Goal: Information Seeking & Learning: Learn about a topic

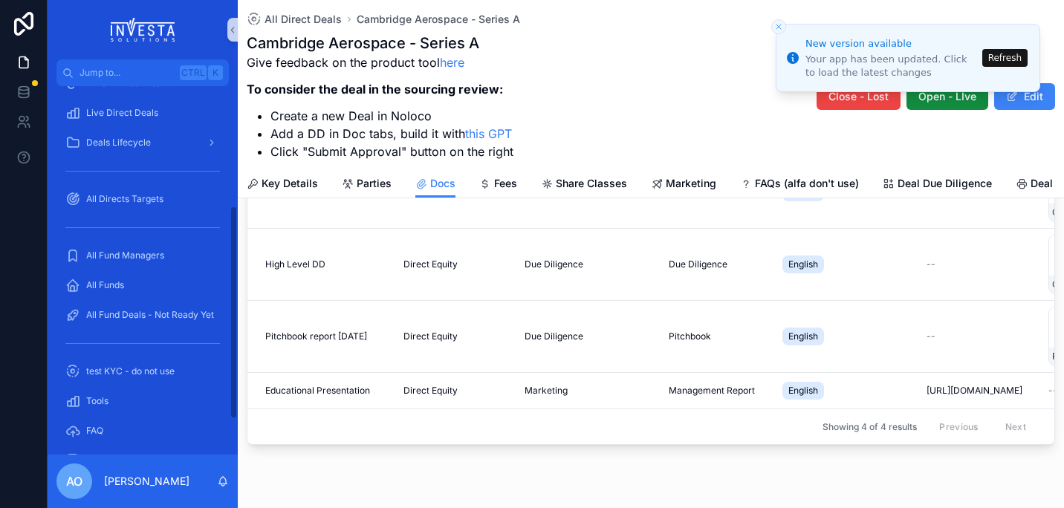
scroll to position [206, 0]
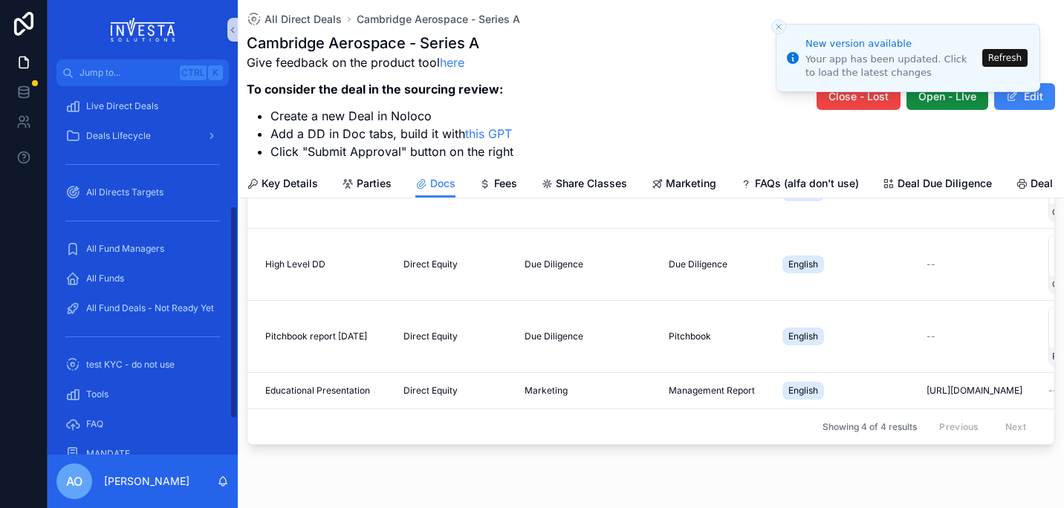
drag, startPoint x: 233, startPoint y: 239, endPoint x: 226, endPoint y: 328, distance: 88.7
click at [227, 328] on div "Home All Direct Products + New Direct Product All Direct Deals + New Direct Dea…" at bounding box center [143, 270] width 190 height 369
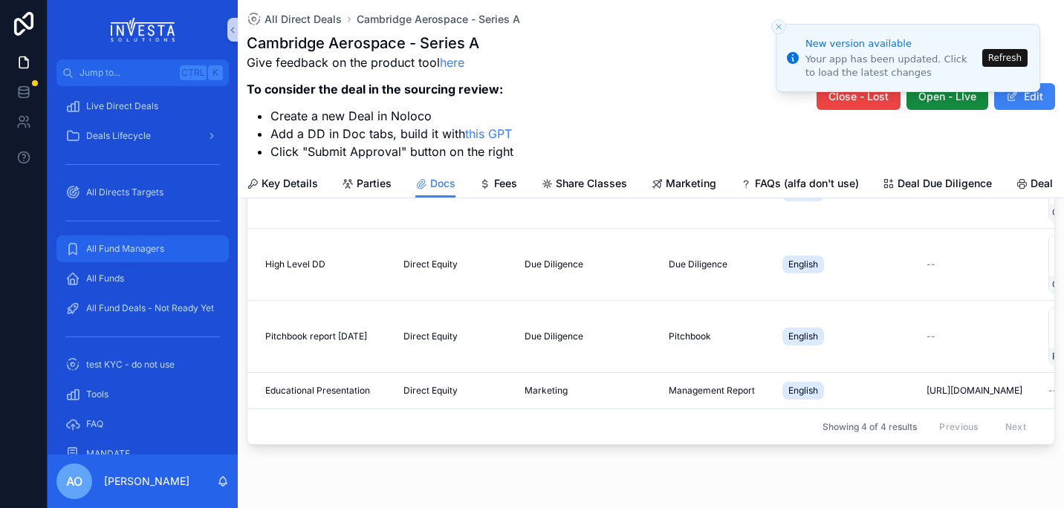
click at [123, 248] on span "All Fund Managers" at bounding box center [125, 249] width 78 height 12
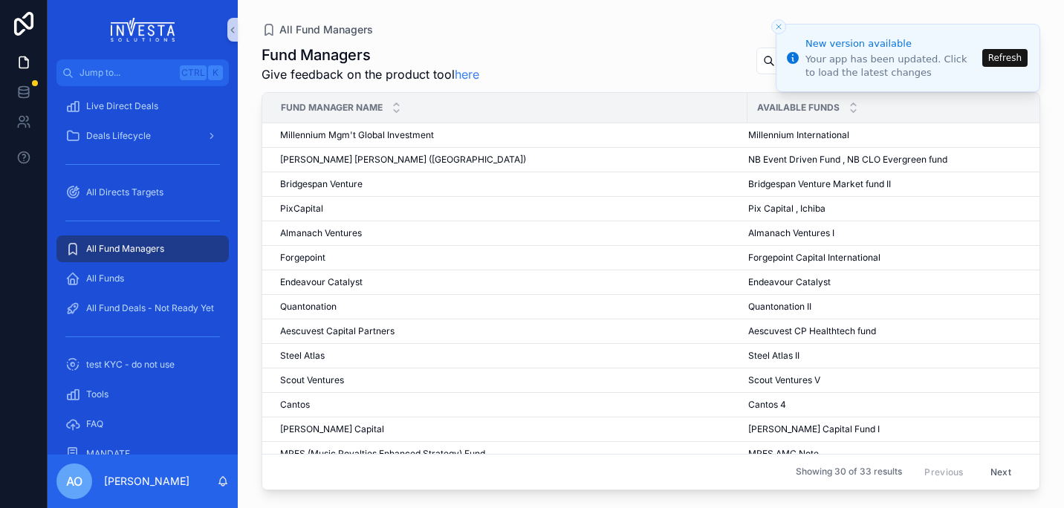
click at [782, 28] on icon "Close toast" at bounding box center [778, 26] width 9 height 9
click at [775, 27] on icon "Close toast" at bounding box center [778, 26] width 9 height 9
click at [1015, 53] on button "Refresh" at bounding box center [1004, 58] width 45 height 18
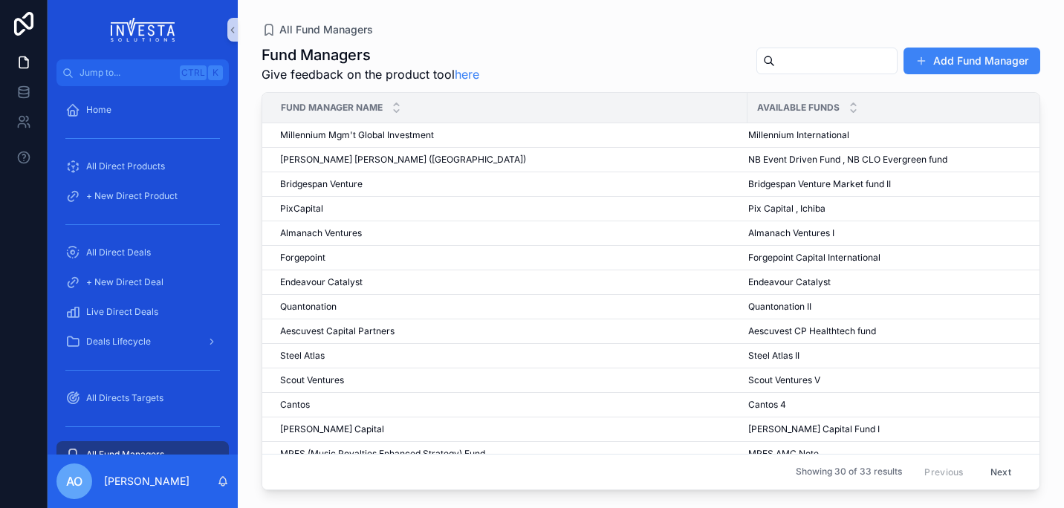
click at [775, 62] on input "scrollable content" at bounding box center [836, 61] width 122 height 21
type input "*****"
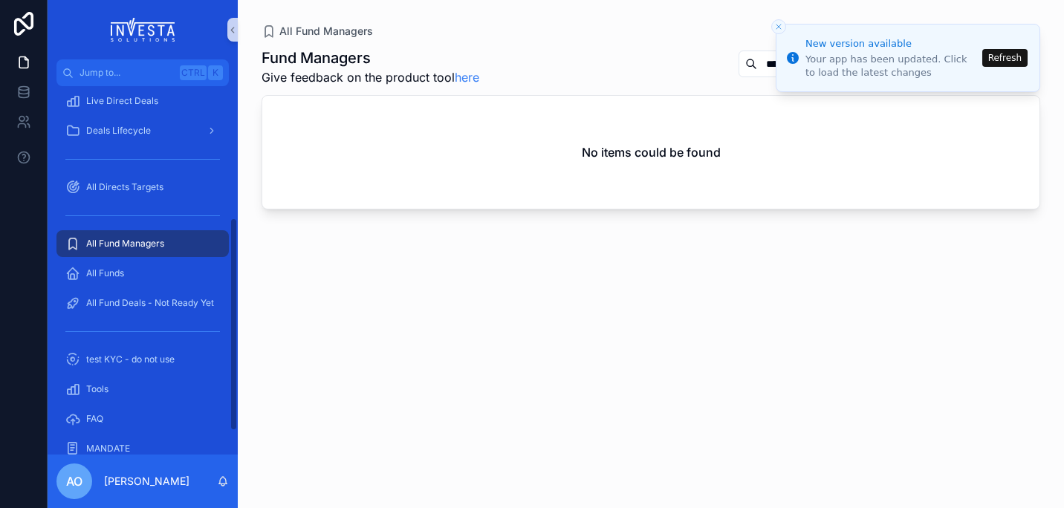
scroll to position [229, 0]
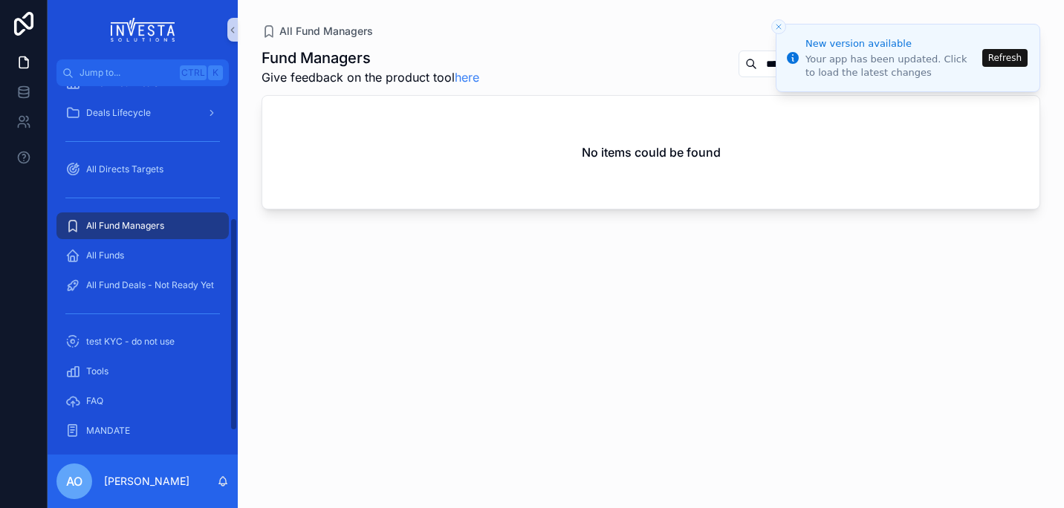
drag, startPoint x: 231, startPoint y: 185, endPoint x: 230, endPoint y: 318, distance: 133.0
click at [230, 318] on div "Home All Direct Products + New Direct Product All Direct Deals + New Direct Dea…" at bounding box center [143, 270] width 190 height 369
click at [112, 222] on span "All Fund Managers" at bounding box center [125, 226] width 78 height 12
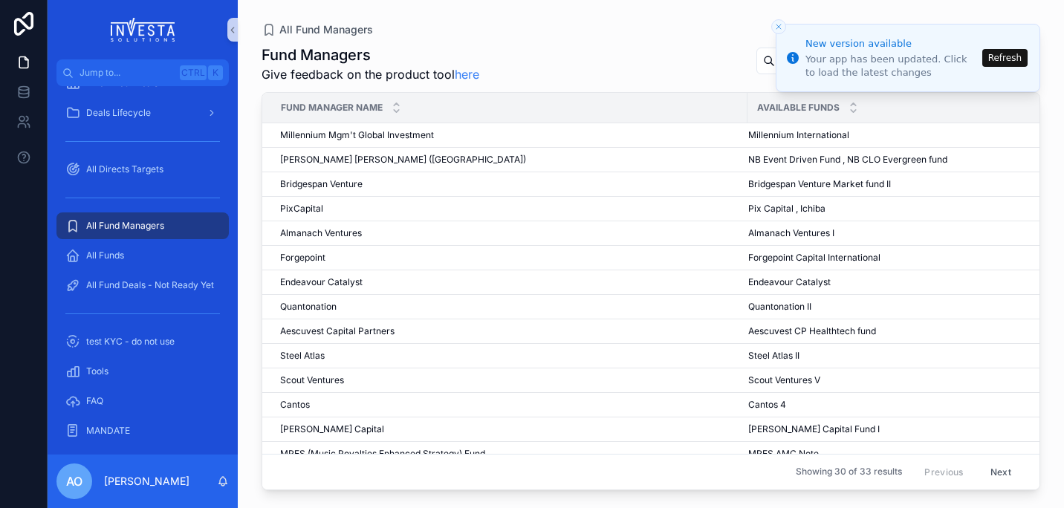
click at [779, 27] on line "Close toast" at bounding box center [778, 27] width 4 height 4
click at [777, 25] on icon "Close toast" at bounding box center [778, 26] width 9 height 9
click at [1008, 62] on button "Refresh" at bounding box center [1004, 58] width 45 height 18
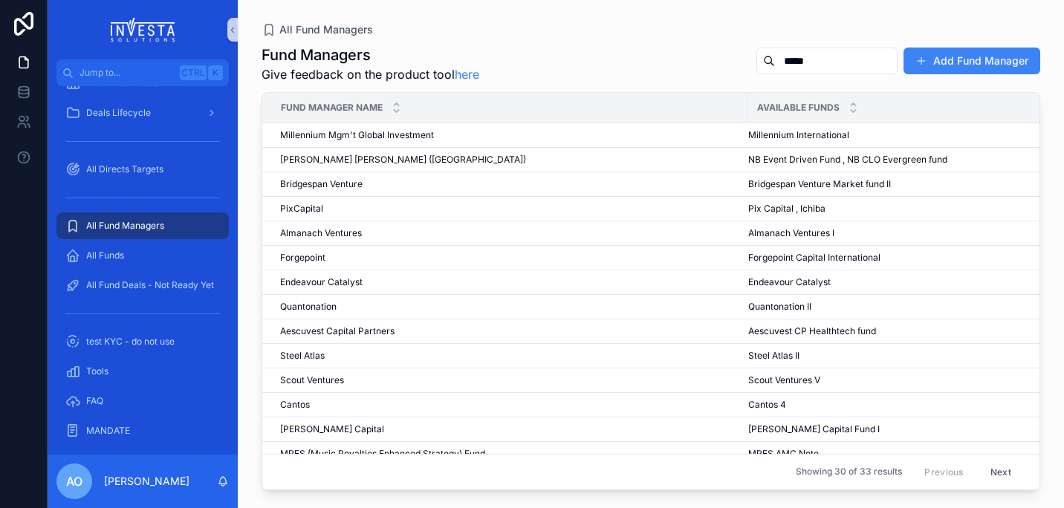
click at [832, 63] on input "*****" at bounding box center [836, 61] width 122 height 21
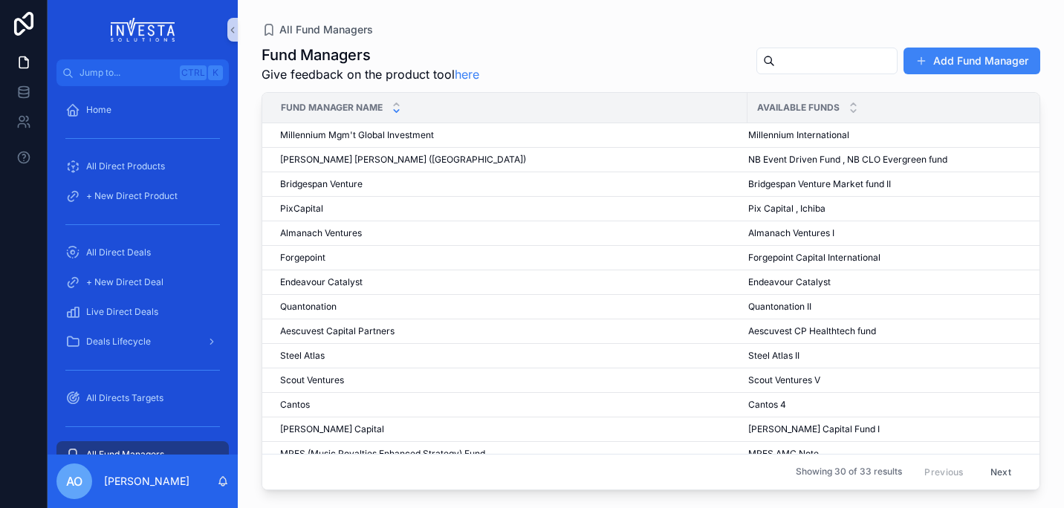
click at [399, 110] on icon "scrollable content" at bounding box center [396, 111] width 5 height 2
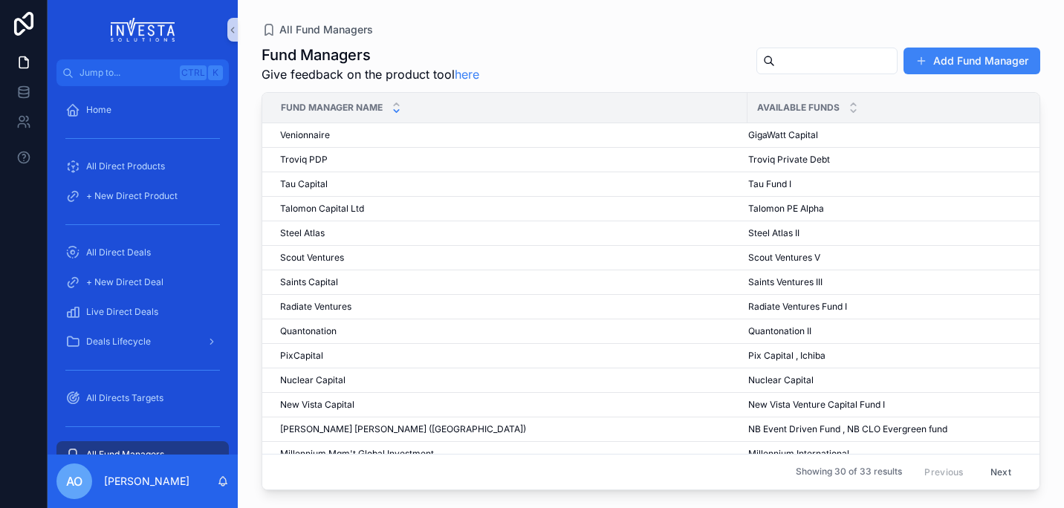
click at [775, 64] on input "scrollable content" at bounding box center [836, 61] width 122 height 21
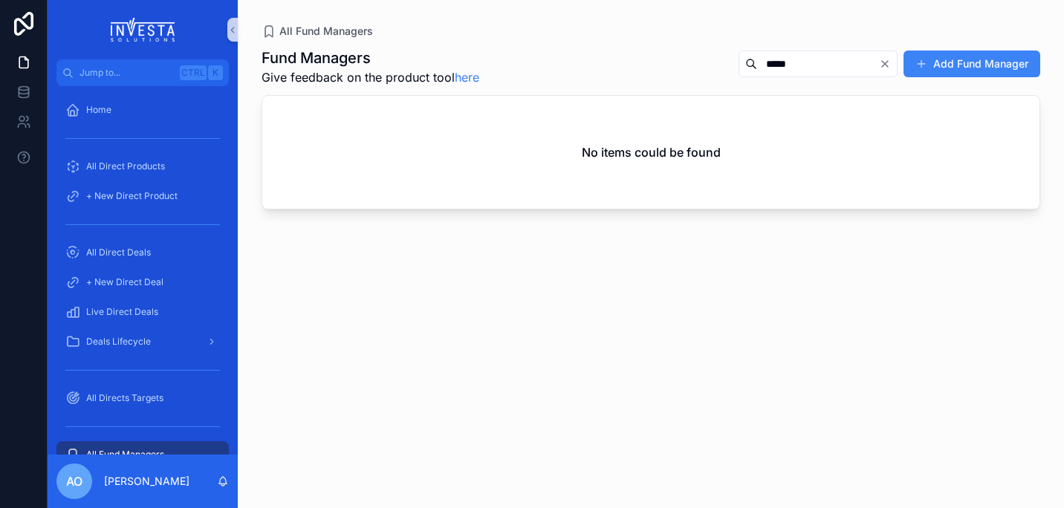
type input "*****"
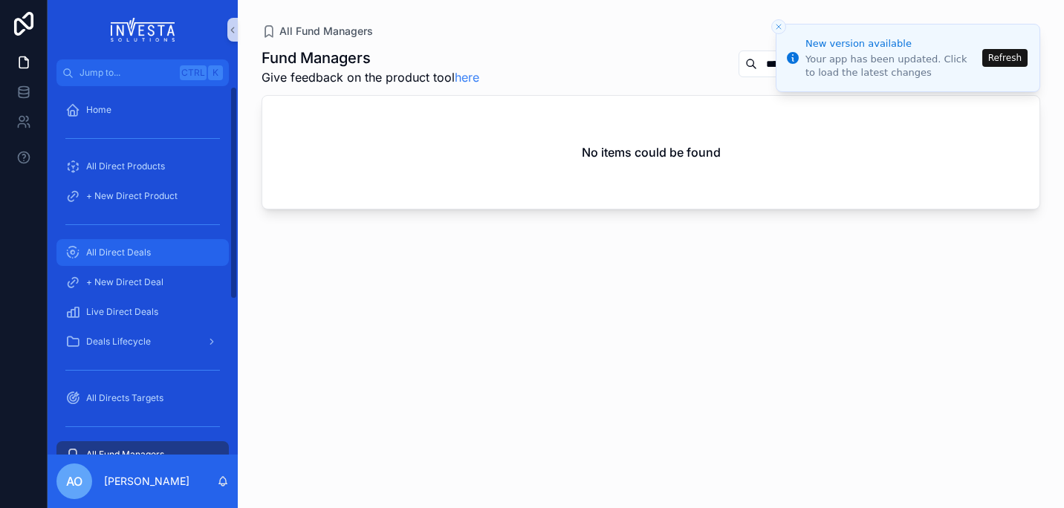
click at [136, 253] on span "All Direct Deals" at bounding box center [118, 253] width 65 height 12
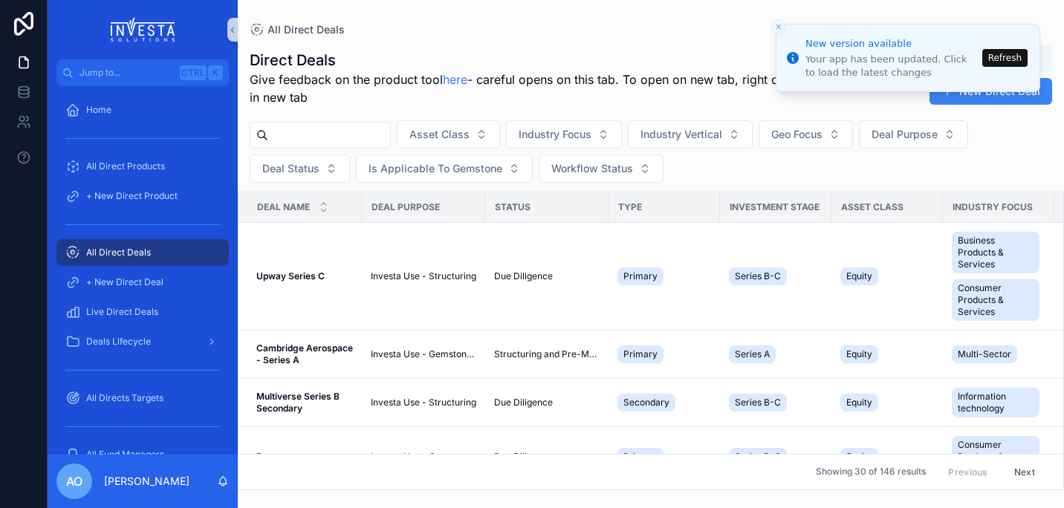
click at [780, 26] on icon "Close toast" at bounding box center [778, 26] width 9 height 9
click at [968, 128] on button "Deal Purpose" at bounding box center [913, 134] width 109 height 28
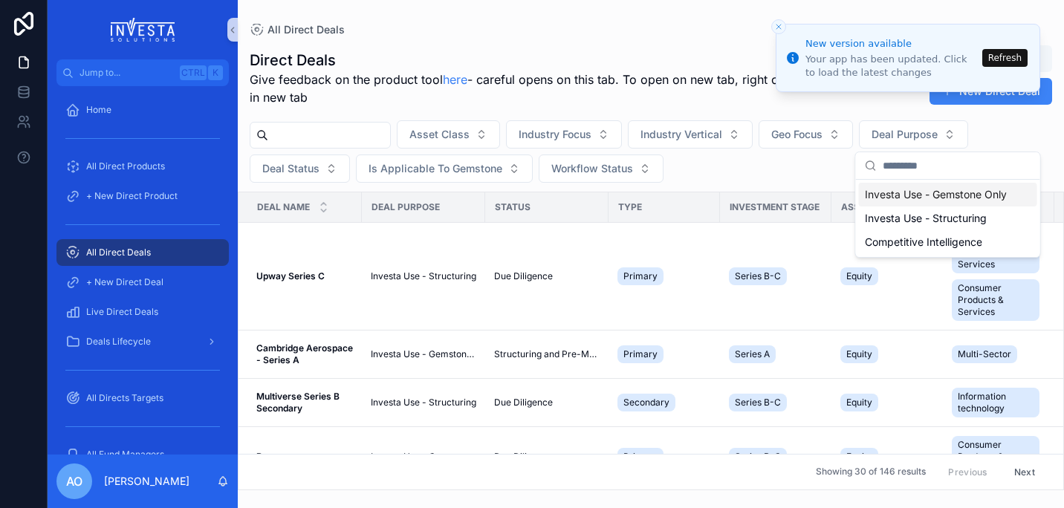
click at [848, 108] on div "Direct Deals Give feedback on the product tool here - careful opens on this tab…" at bounding box center [651, 78] width 802 height 67
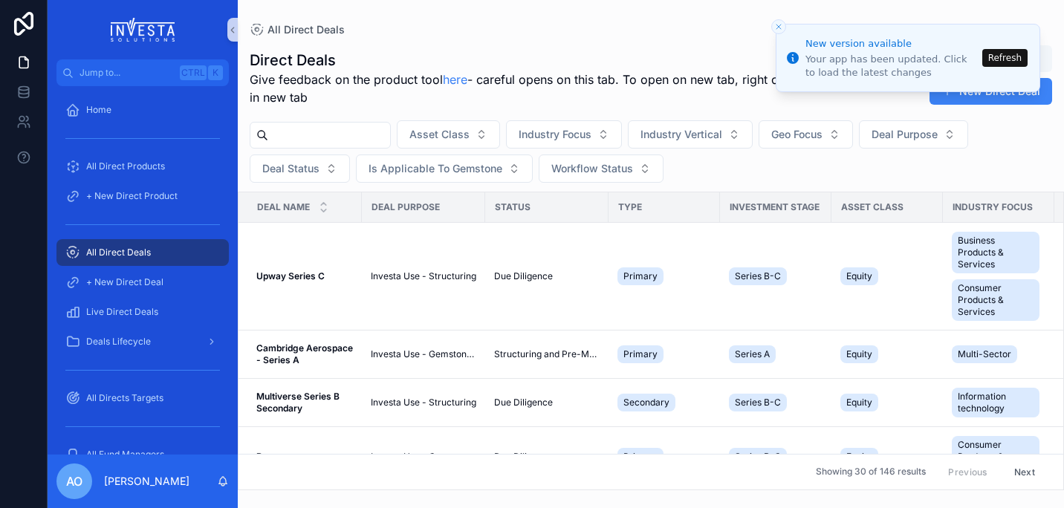
click at [597, 29] on div "All Direct Deals" at bounding box center [651, 30] width 802 height 12
click at [775, 25] on icon "Close toast" at bounding box center [778, 26] width 9 height 9
click at [785, 28] on button "Close toast" at bounding box center [778, 26] width 15 height 15
click at [782, 28] on icon "Close toast" at bounding box center [778, 26] width 9 height 9
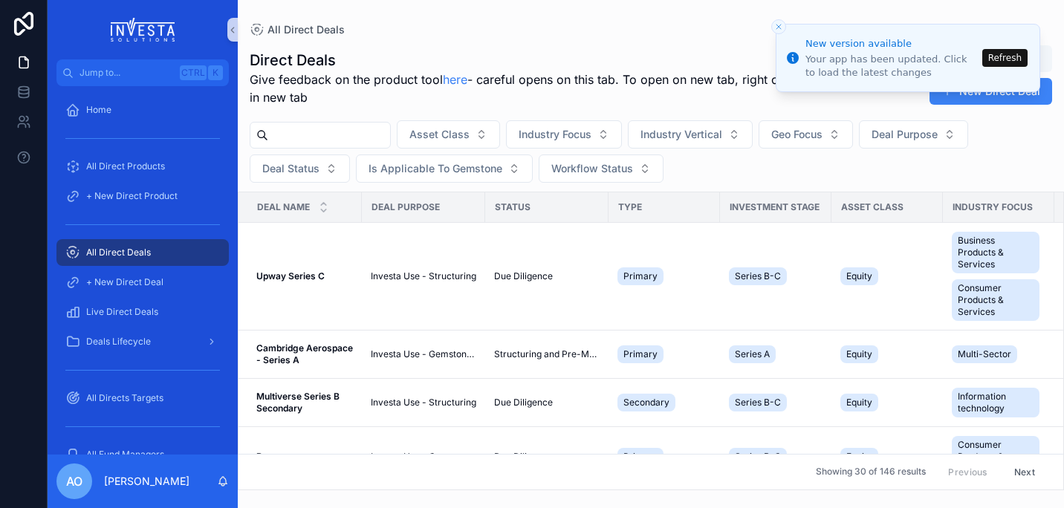
click at [782, 28] on icon "Close toast" at bounding box center [778, 26] width 9 height 9
click at [649, 28] on div "All Direct Deals" at bounding box center [651, 30] width 802 height 12
click at [303, 131] on input "scrollable content" at bounding box center [329, 135] width 122 height 21
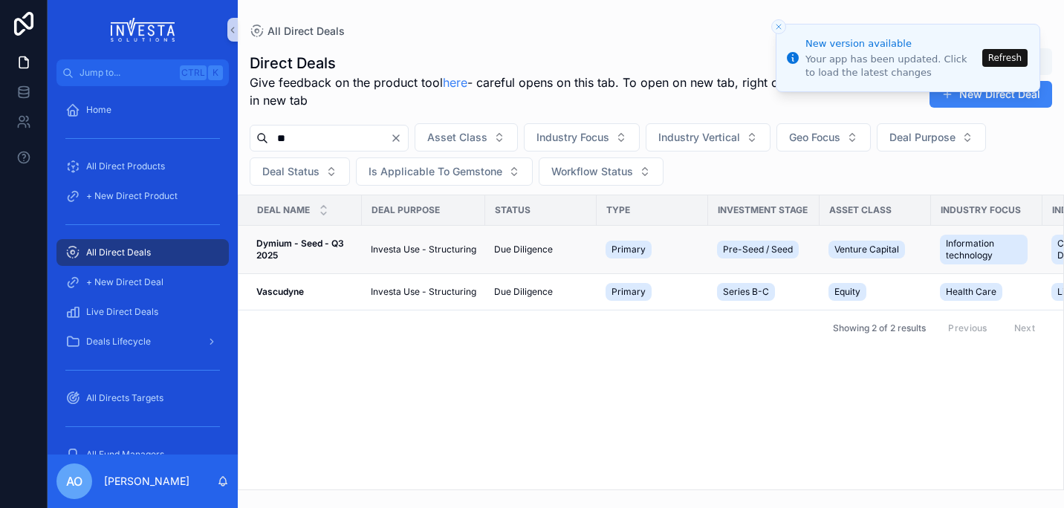
type input "**"
click at [282, 242] on strong "Dymium - Seed - Q3 2025" at bounding box center [301, 249] width 90 height 23
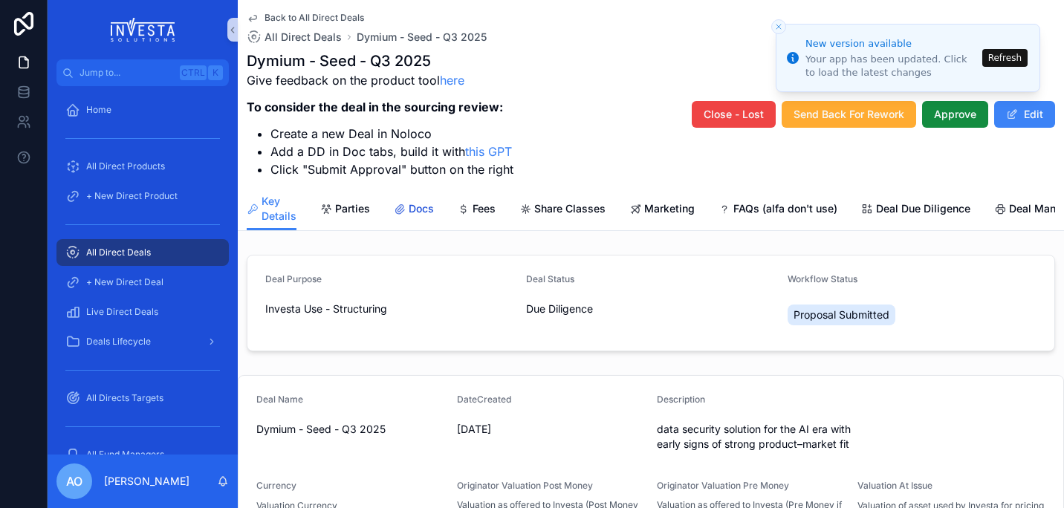
click at [425, 207] on span "Docs" at bounding box center [421, 208] width 25 height 15
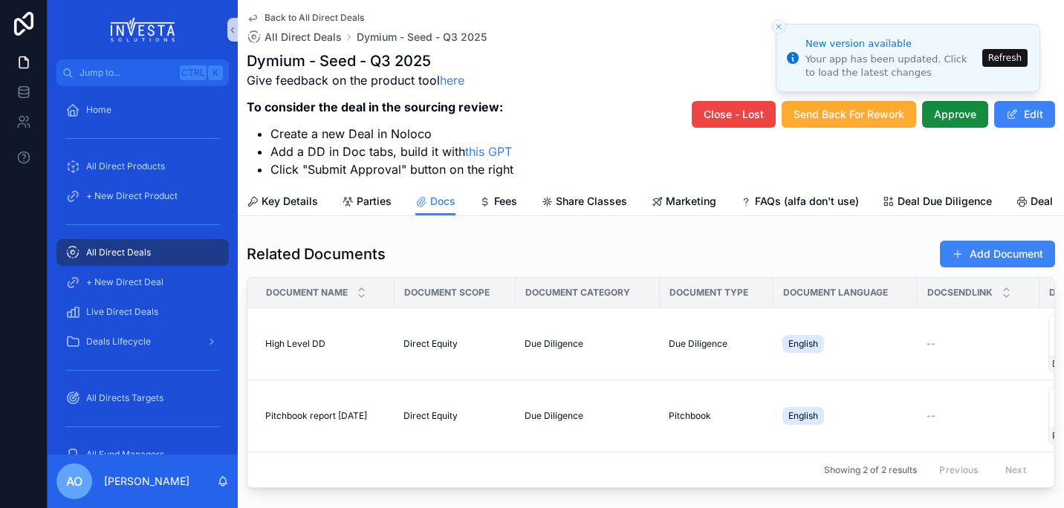
click at [779, 27] on line "Close toast" at bounding box center [778, 27] width 4 height 4
click at [779, 24] on icon "Close toast" at bounding box center [778, 26] width 9 height 9
click at [791, 53] on icon "Notifications alt+T" at bounding box center [793, 58] width 12 height 12
drag, startPoint x: 1034, startPoint y: 58, endPoint x: 1019, endPoint y: 62, distance: 15.5
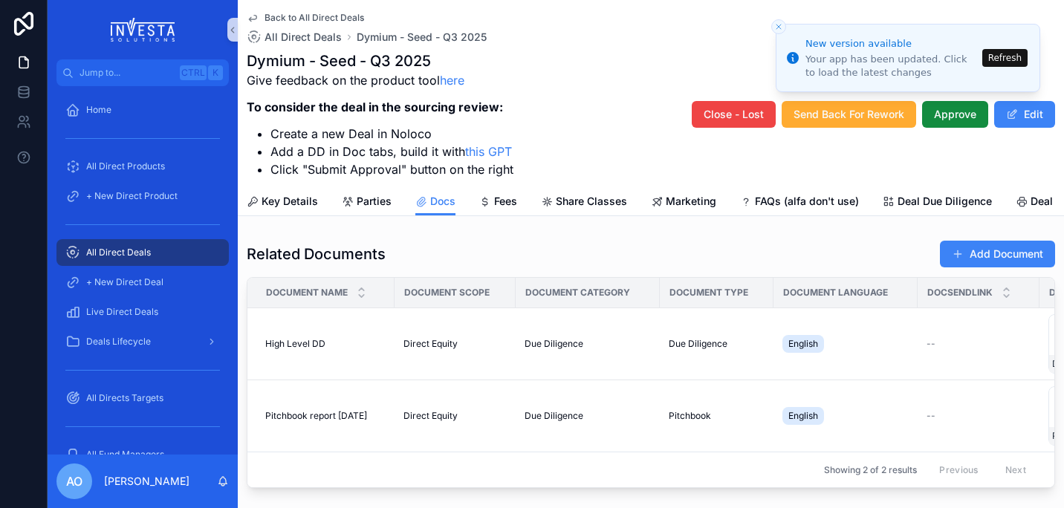
click at [1033, 58] on li "New version available Your app has been updated. Click to load the latest chang…" at bounding box center [908, 58] width 265 height 68
click at [1000, 62] on button "Refresh" at bounding box center [1004, 58] width 45 height 18
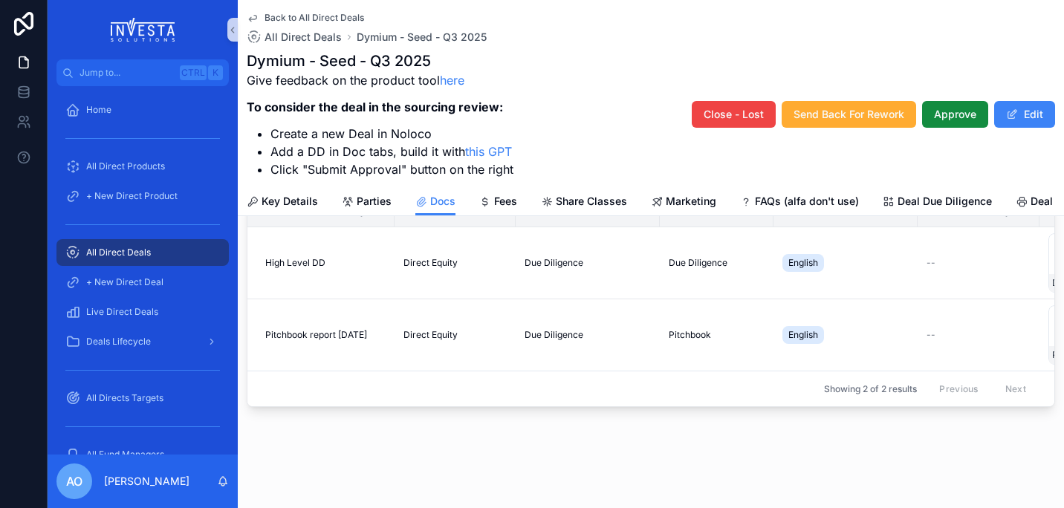
scroll to position [103, 0]
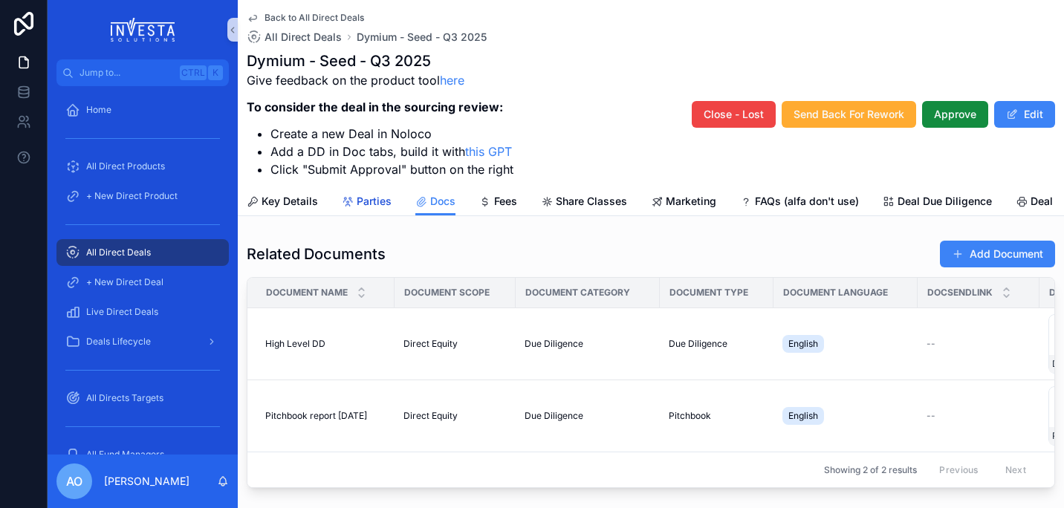
click at [357, 195] on span "Parties" at bounding box center [374, 201] width 35 height 15
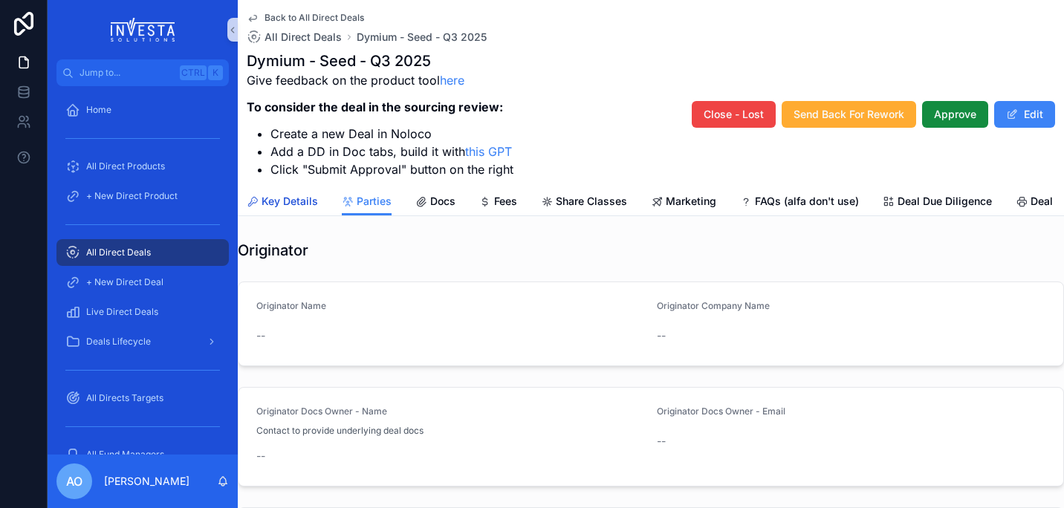
click at [282, 198] on span "Key Details" at bounding box center [290, 201] width 56 height 15
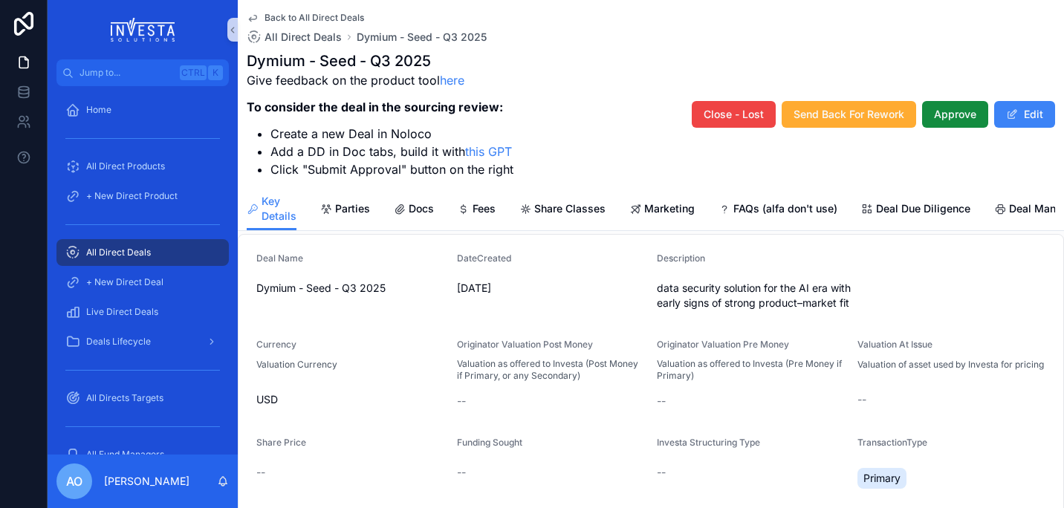
scroll to position [122, 0]
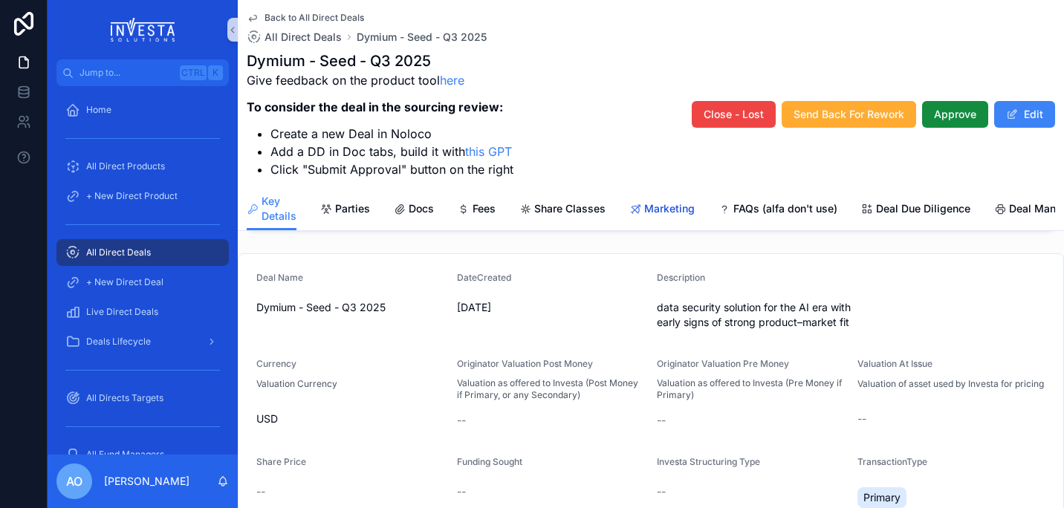
click at [684, 210] on span "Marketing" at bounding box center [669, 208] width 51 height 15
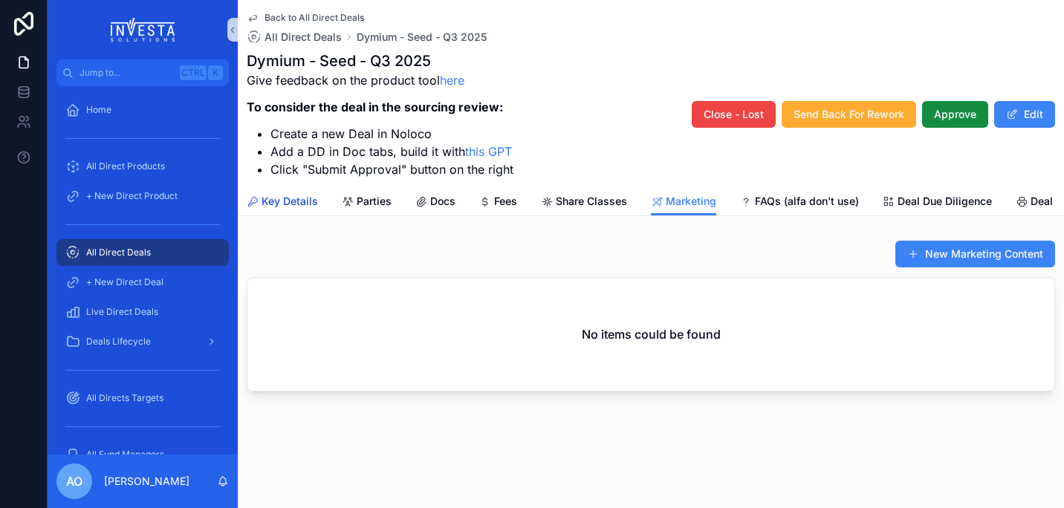
click at [277, 204] on span "Key Details" at bounding box center [290, 201] width 56 height 15
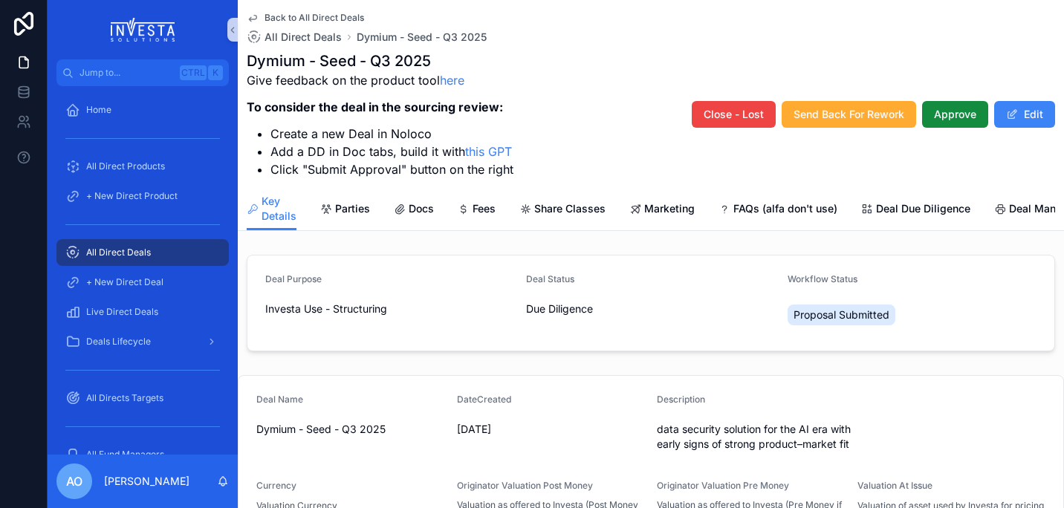
click at [409, 210] on span "Docs" at bounding box center [421, 208] width 25 height 15
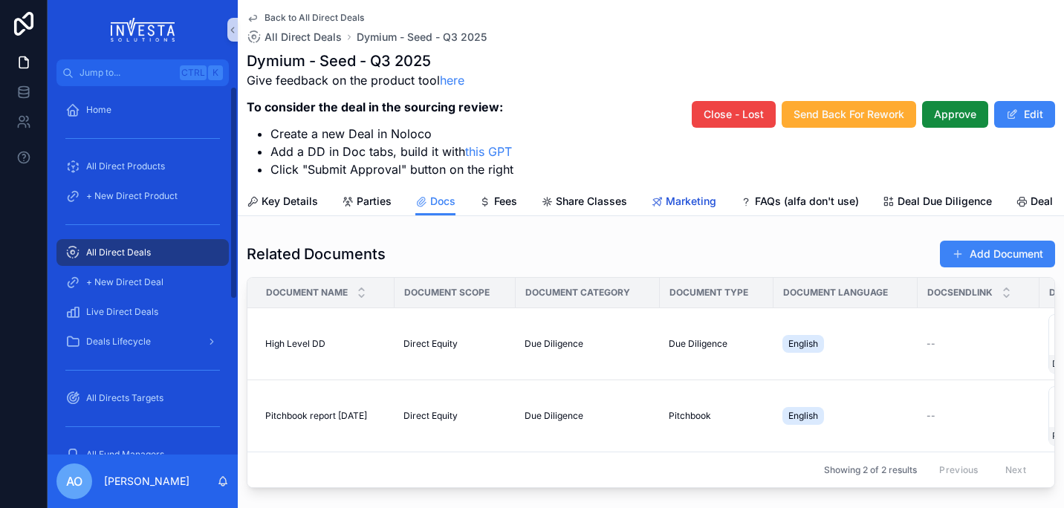
click at [681, 201] on span "Marketing" at bounding box center [691, 201] width 51 height 15
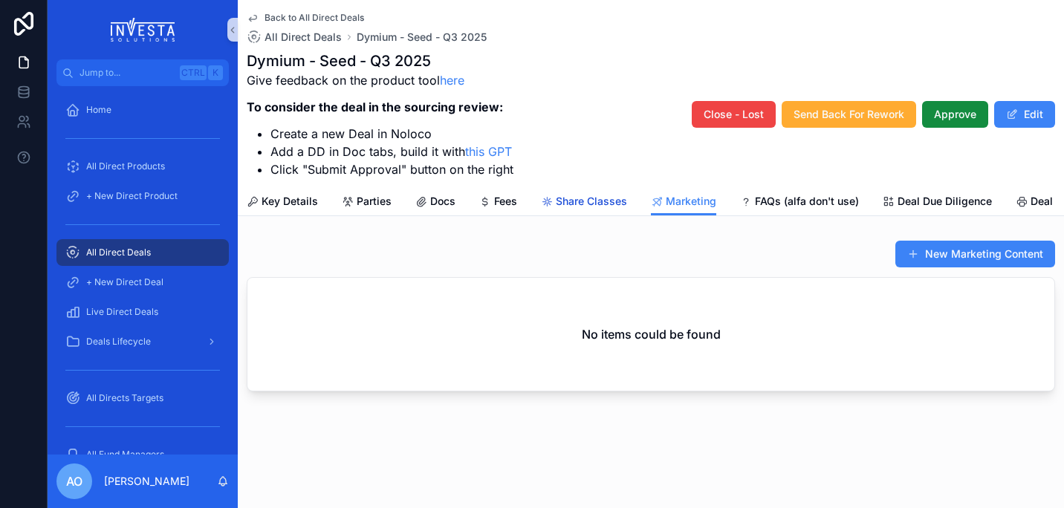
click at [581, 201] on span "Share Classes" at bounding box center [591, 201] width 71 height 15
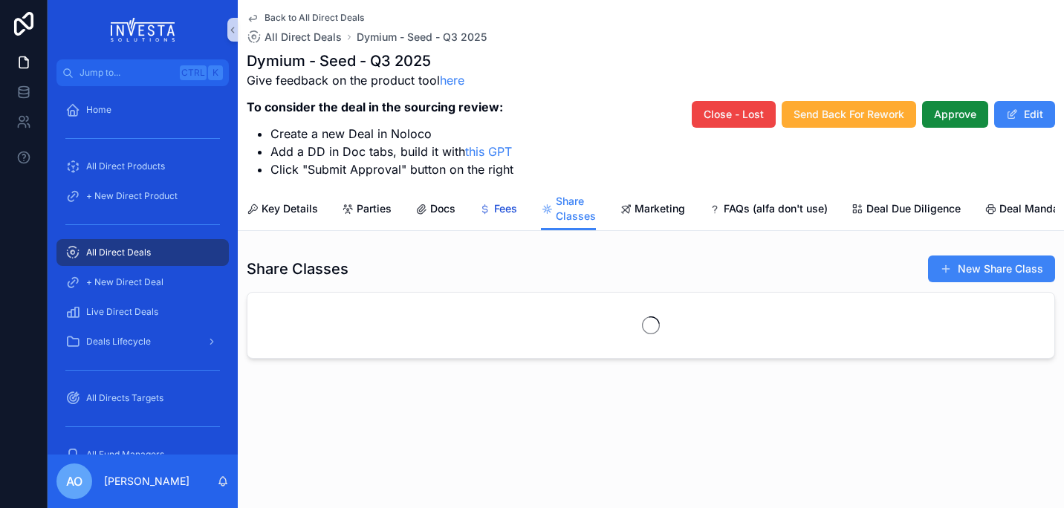
click at [513, 207] on span "Fees" at bounding box center [505, 208] width 23 height 15
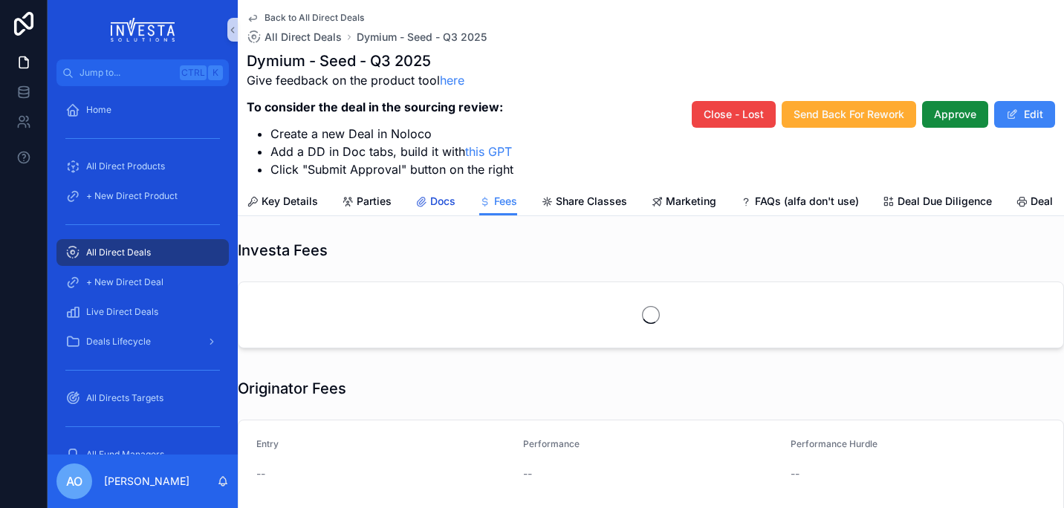
click at [430, 200] on span "Docs" at bounding box center [442, 201] width 25 height 15
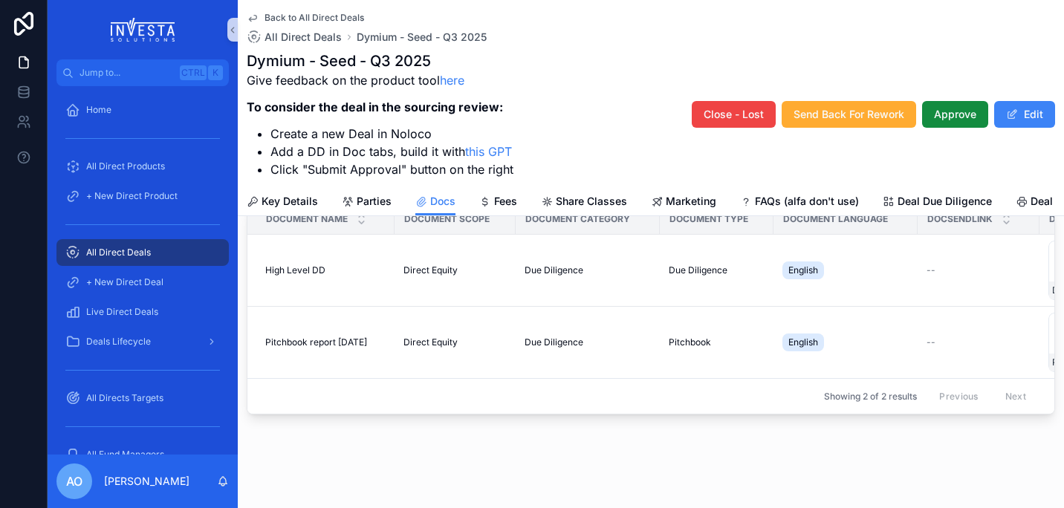
scroll to position [77, 0]
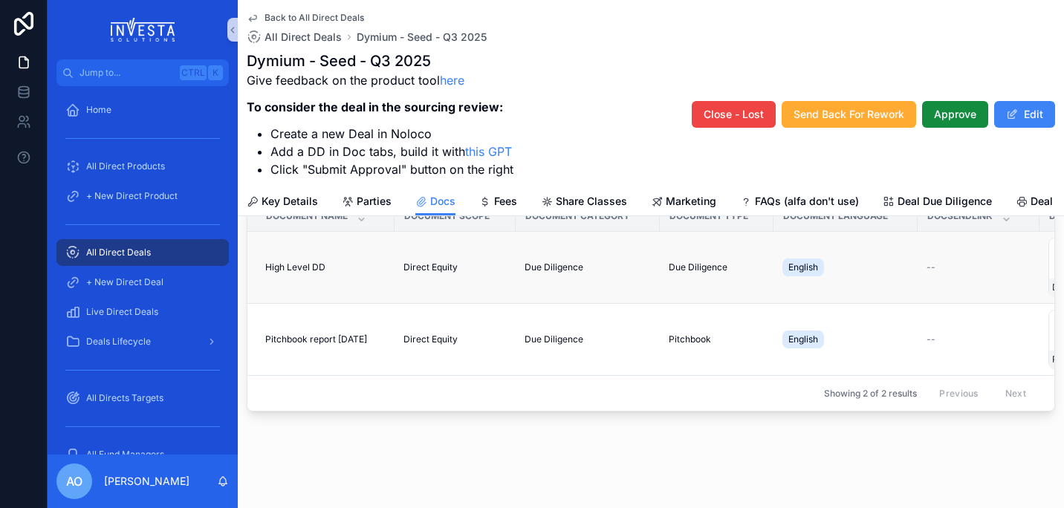
click at [295, 273] on span "High Level DD" at bounding box center [295, 268] width 60 height 12
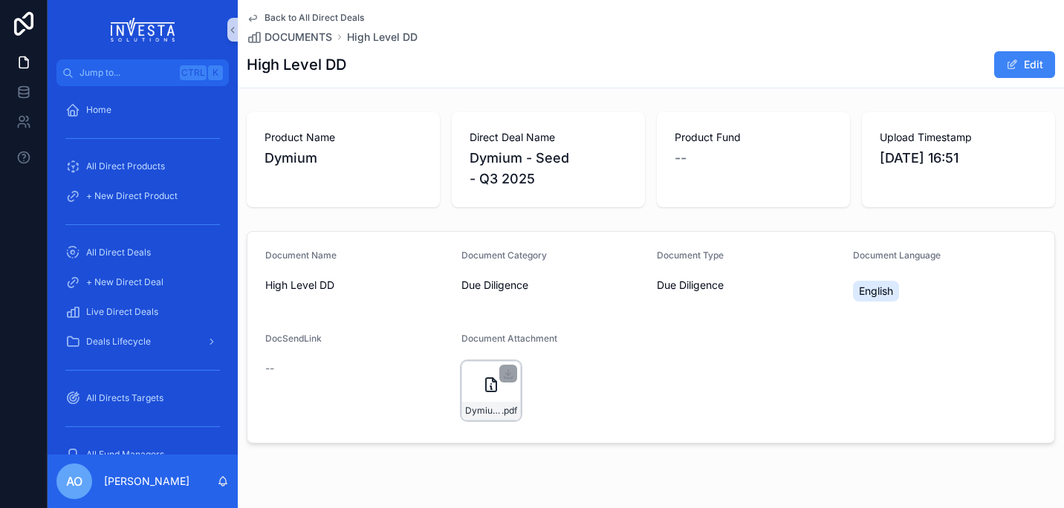
click at [484, 382] on icon "scrollable content" at bounding box center [491, 385] width 18 height 18
